Goal: Book appointment/travel/reservation

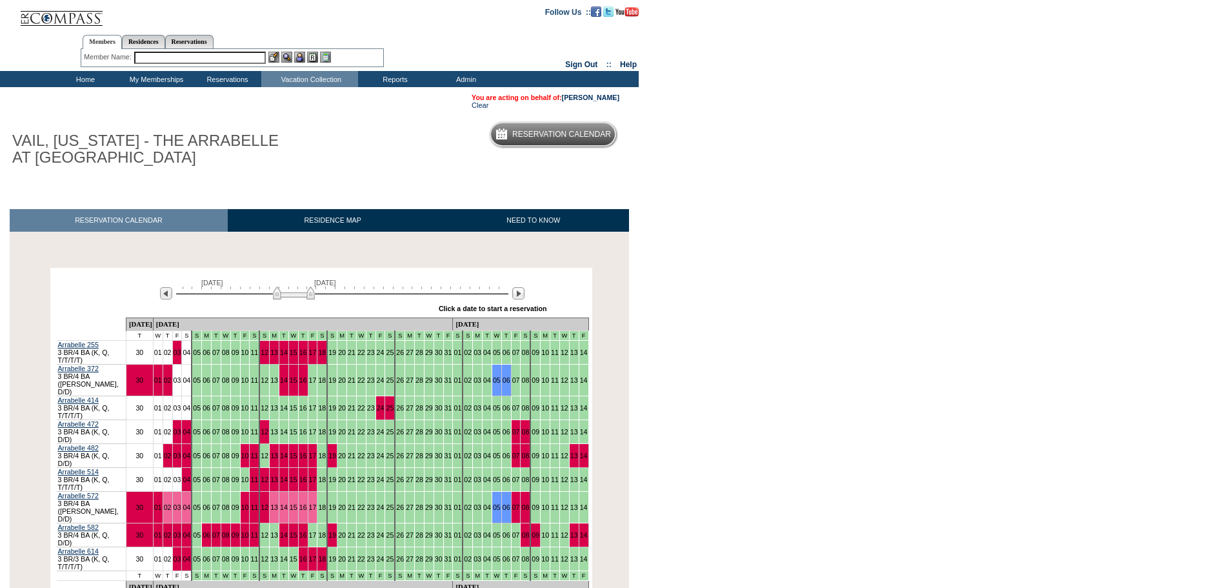
scroll to position [64, 0]
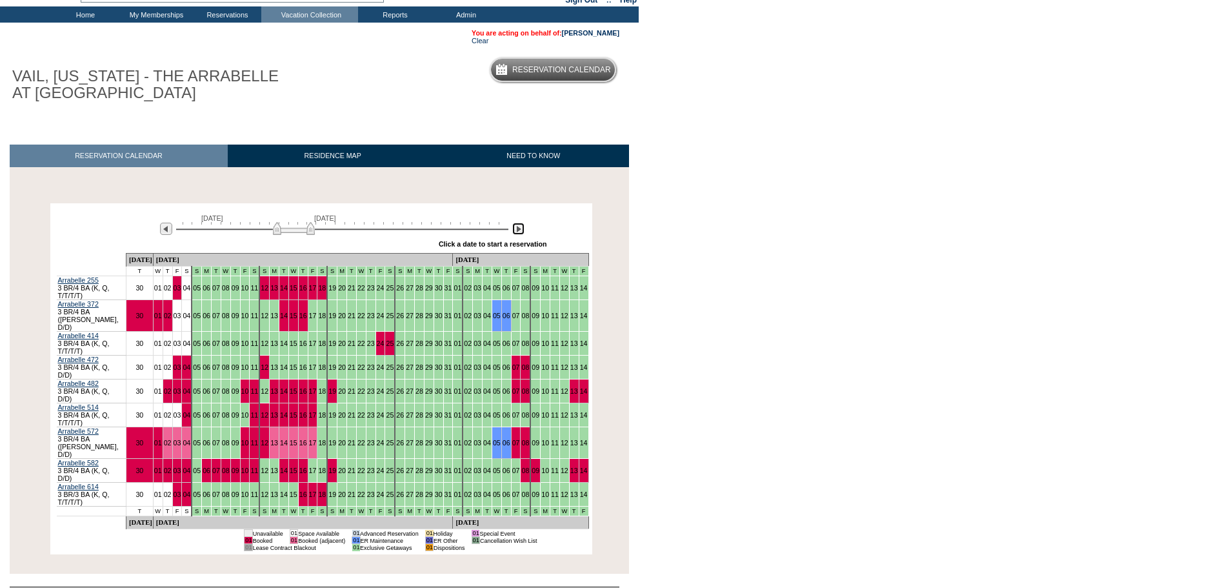
click at [519, 230] on img at bounding box center [518, 229] width 12 height 12
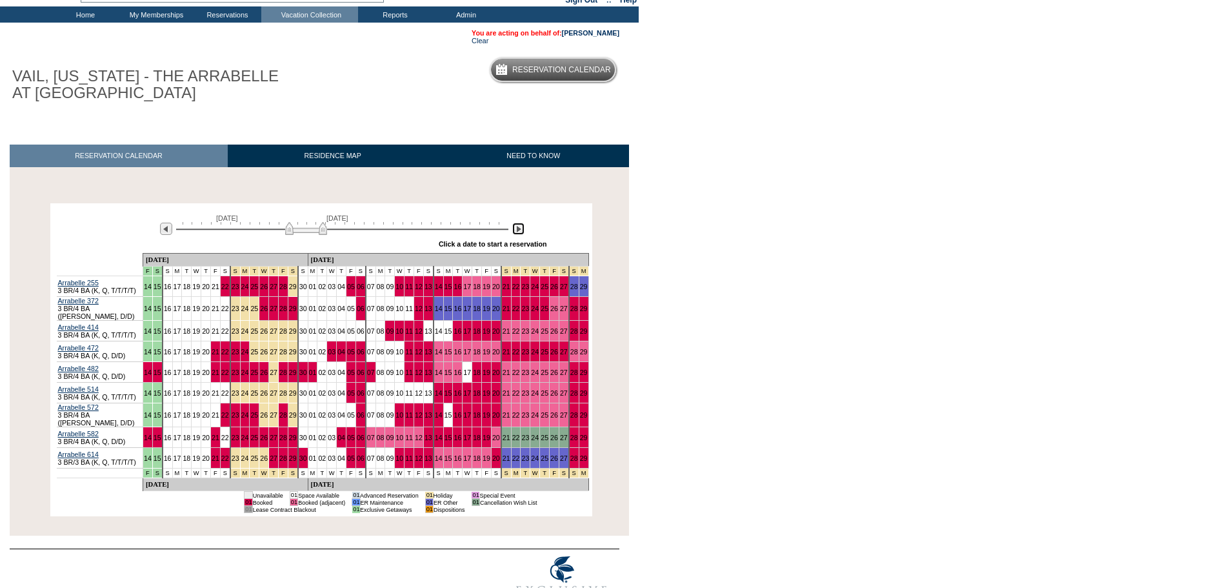
click at [519, 230] on img at bounding box center [518, 229] width 12 height 12
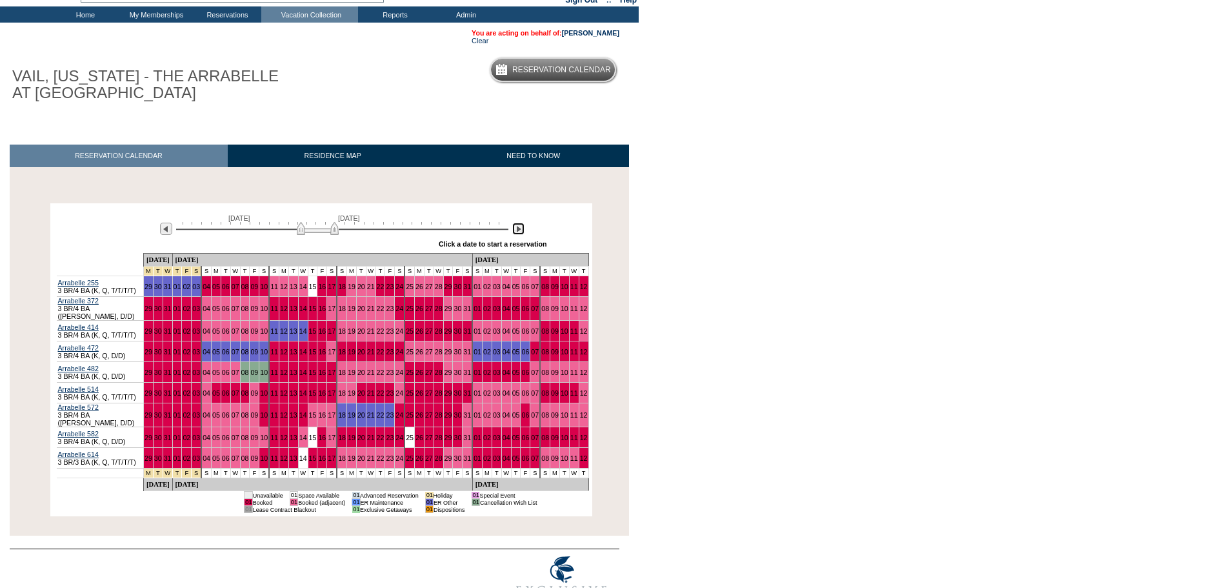
click at [516, 233] on img at bounding box center [518, 229] width 12 height 12
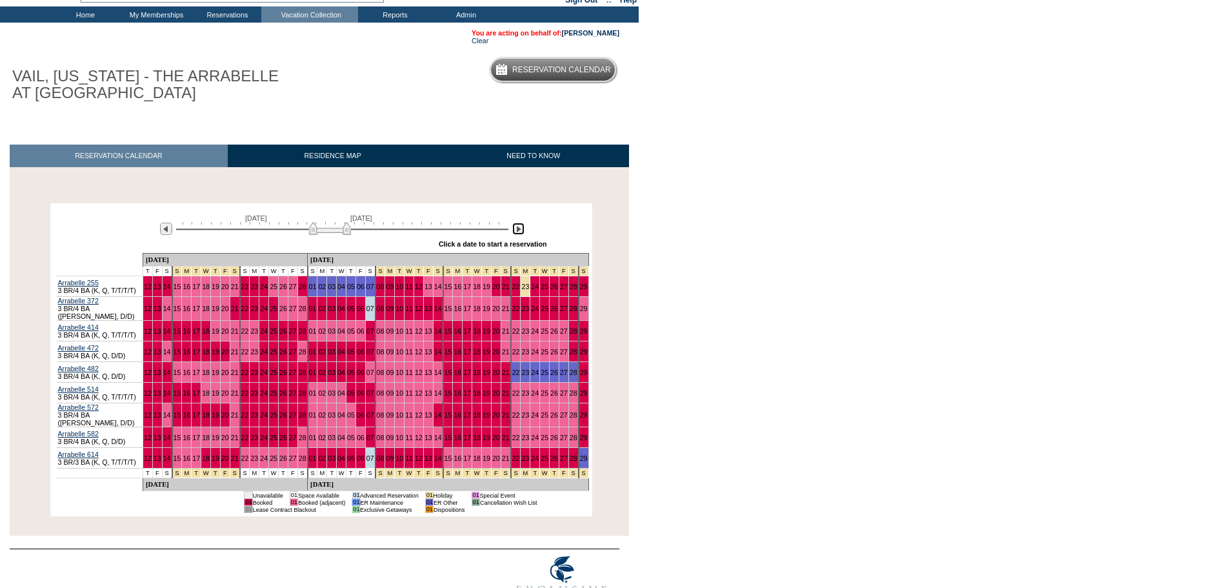
click at [335, 228] on img at bounding box center [330, 228] width 42 height 13
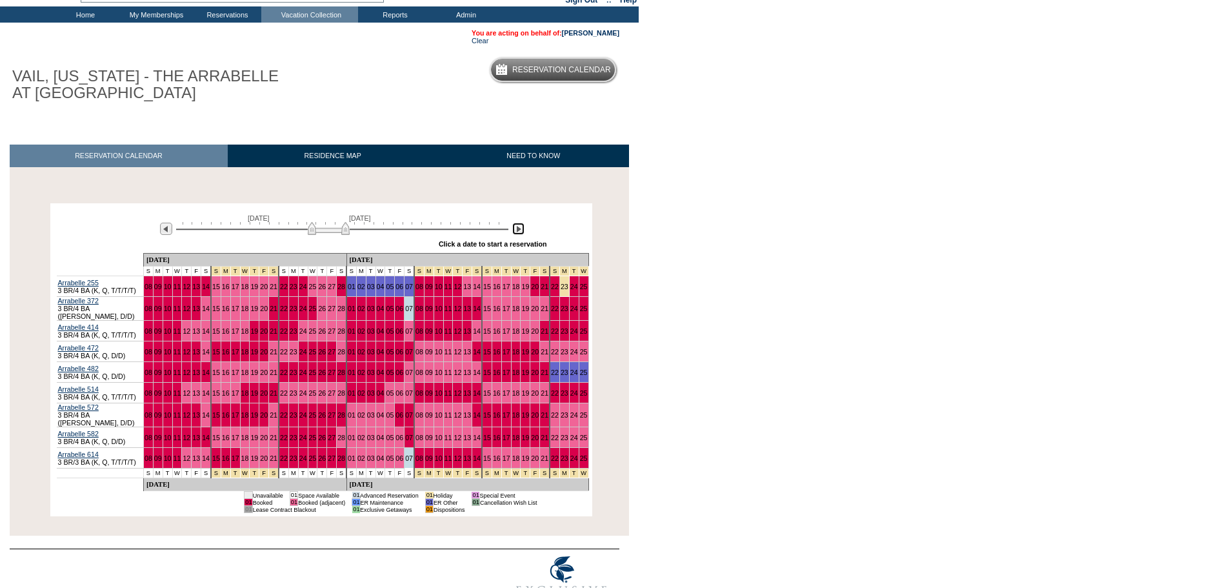
click at [337, 229] on img at bounding box center [329, 228] width 42 height 13
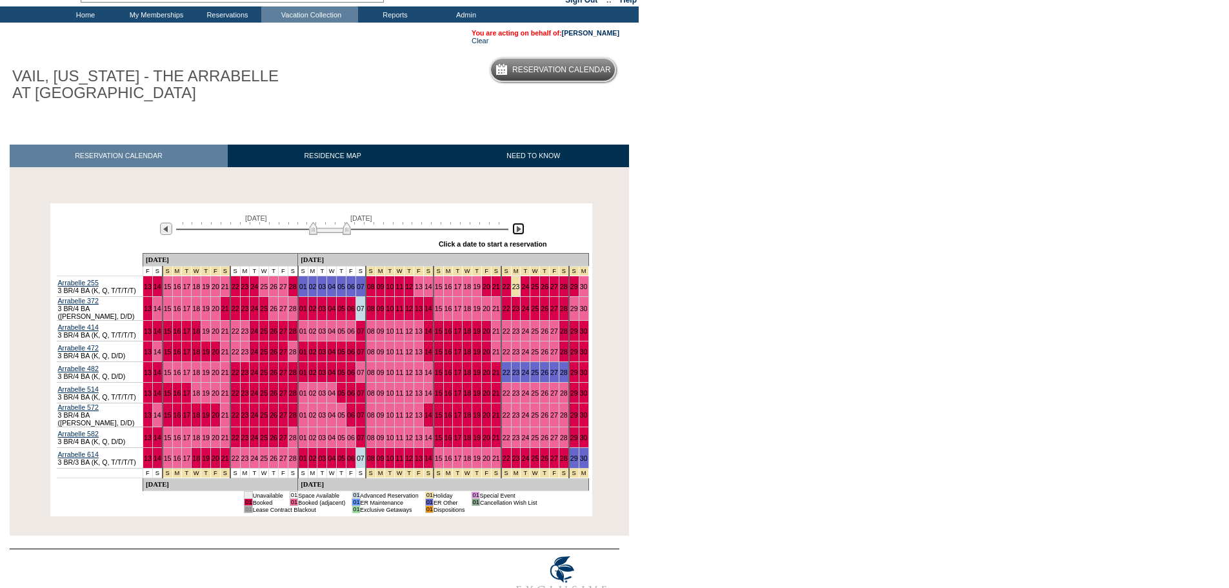
click at [341, 228] on img at bounding box center [330, 228] width 42 height 13
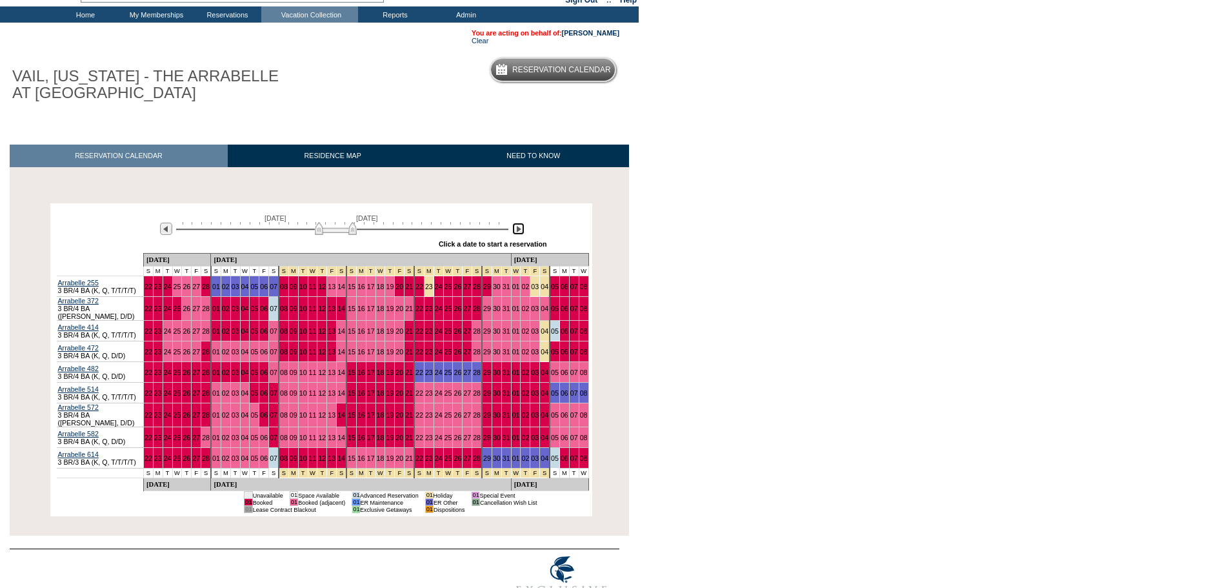
click at [345, 228] on img at bounding box center [336, 228] width 42 height 13
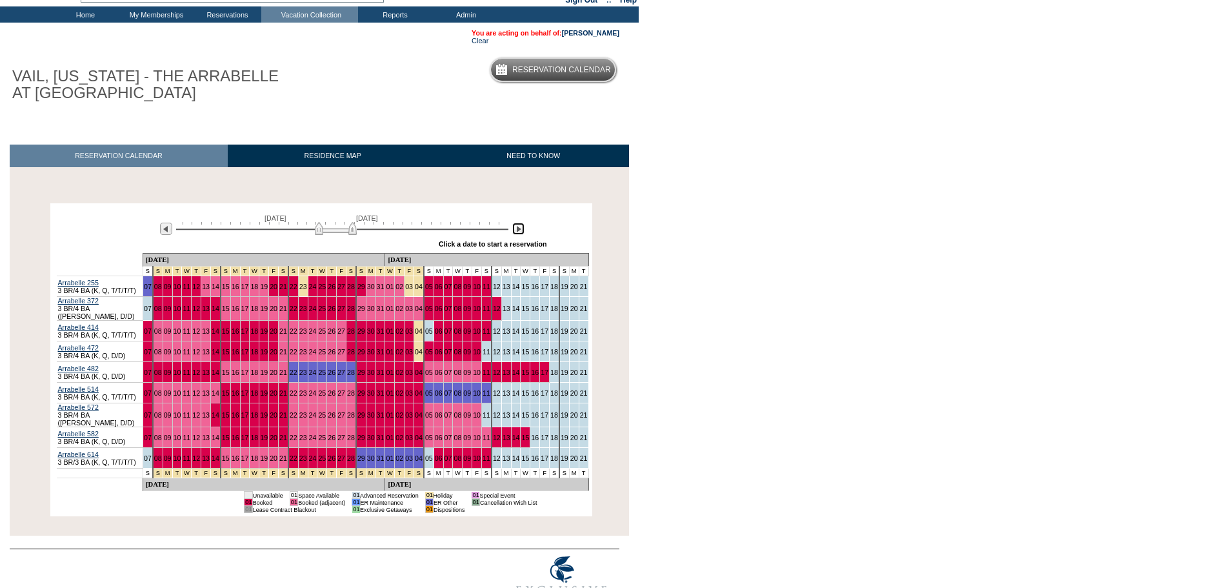
click at [343, 230] on img at bounding box center [336, 228] width 42 height 13
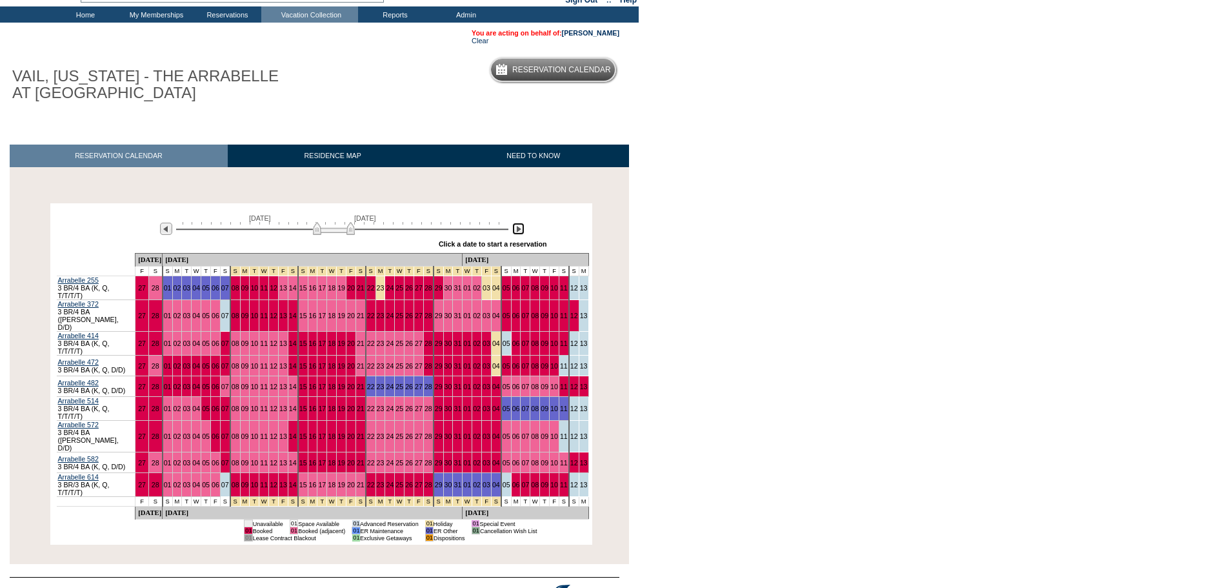
click at [342, 230] on img at bounding box center [334, 228] width 42 height 13
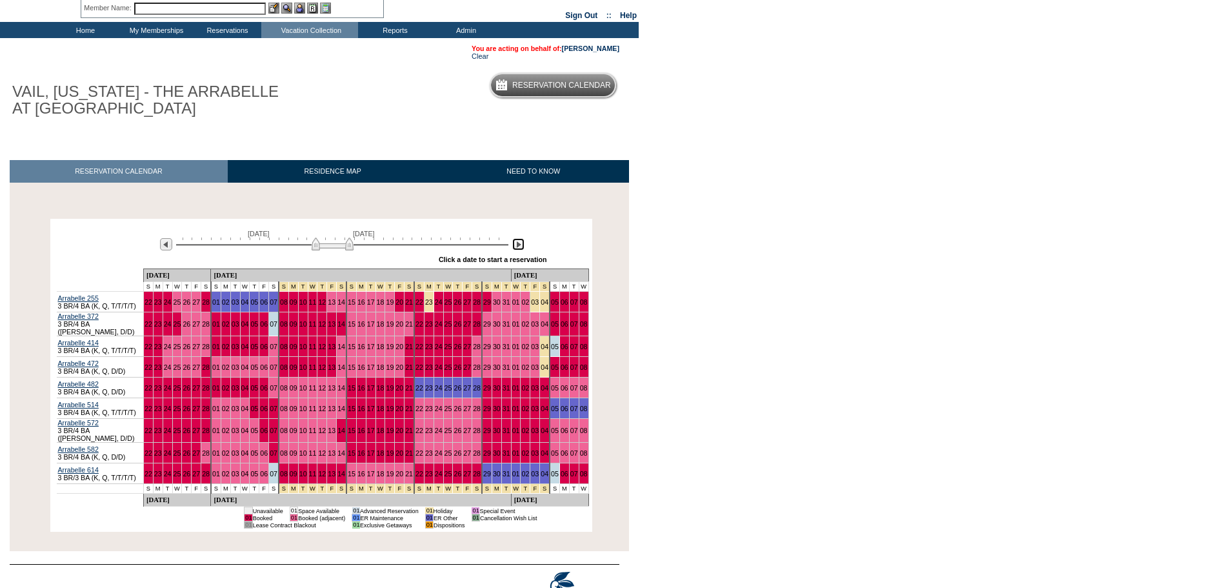
scroll to position [95, 0]
